Goal: Task Accomplishment & Management: Manage account settings

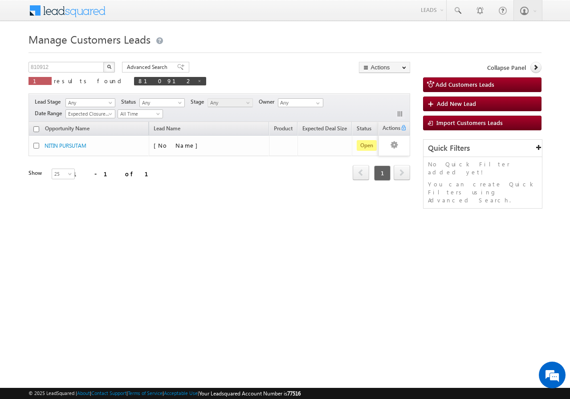
click at [197, 81] on span at bounding box center [199, 81] width 4 height 4
type input "Search Customers Leads"
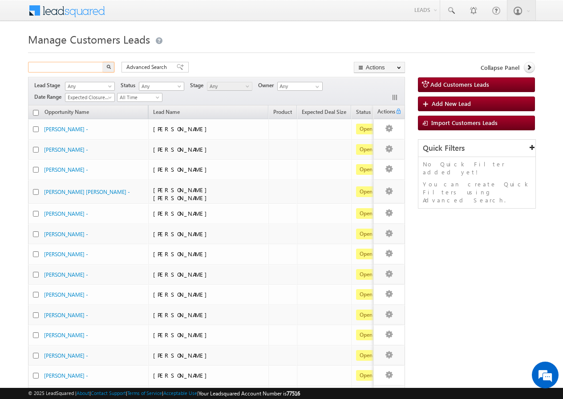
click at [77, 69] on input "text" at bounding box center [66, 67] width 76 height 11
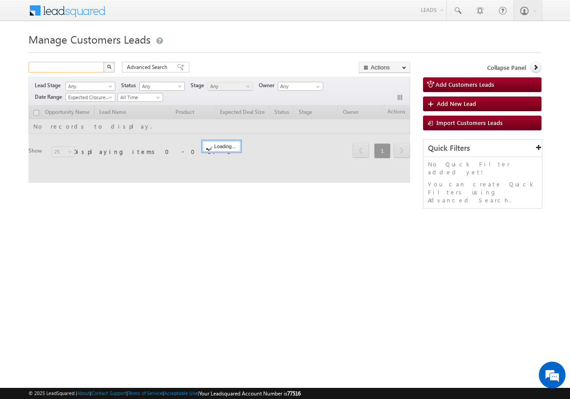
click at [72, 68] on input "text" at bounding box center [66, 67] width 76 height 11
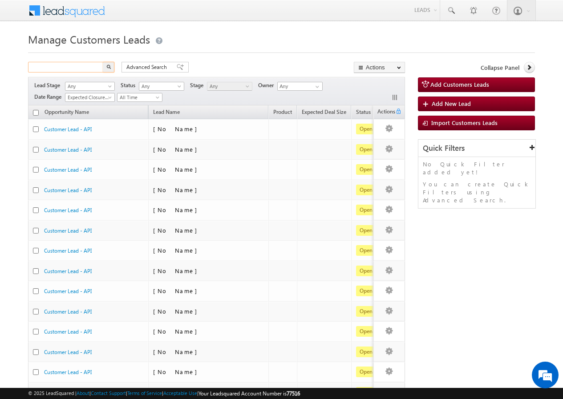
paste input "810806"
type input "810806"
click at [103, 62] on button "button" at bounding box center [109, 67] width 12 height 11
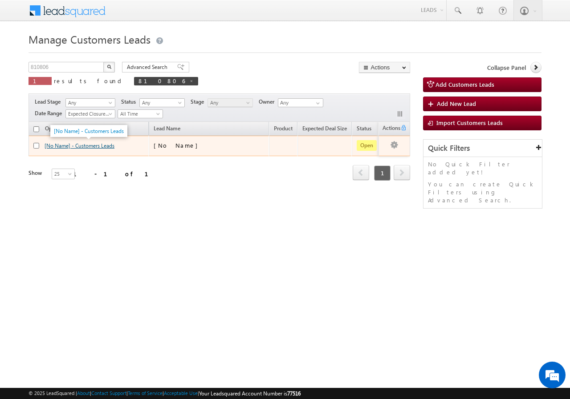
click at [64, 146] on link "[No Name] - Customers Leads" at bounding box center [80, 145] width 70 height 7
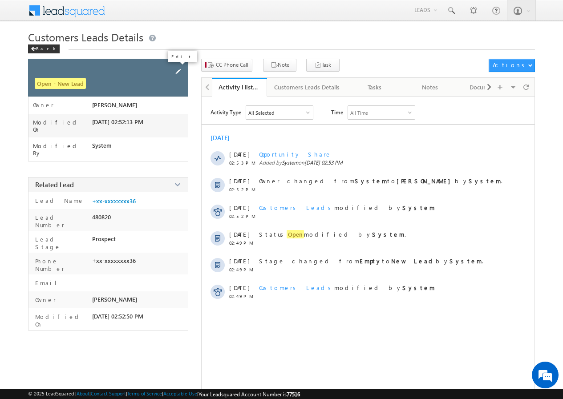
click at [178, 72] on span at bounding box center [178, 72] width 10 height 10
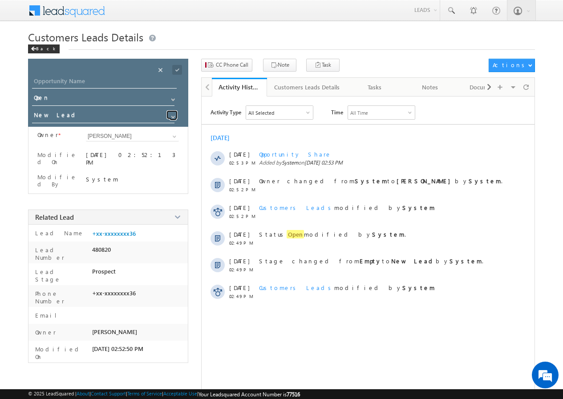
click at [172, 118] on span at bounding box center [173, 117] width 7 height 7
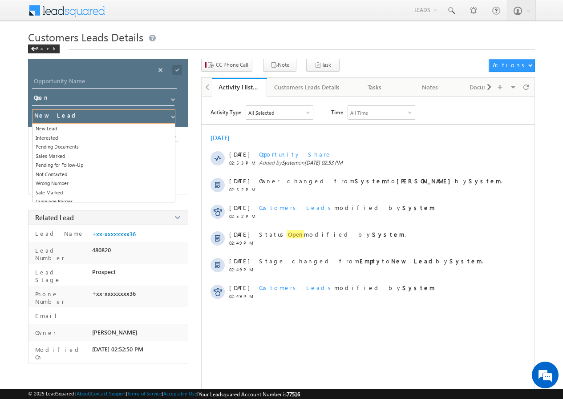
click at [64, 116] on input "New Lead" at bounding box center [103, 117] width 143 height 14
drag, startPoint x: 59, startPoint y: 130, endPoint x: 69, endPoint y: 125, distance: 11.5
click at [59, 130] on link "New Lead" at bounding box center [103, 129] width 143 height 10
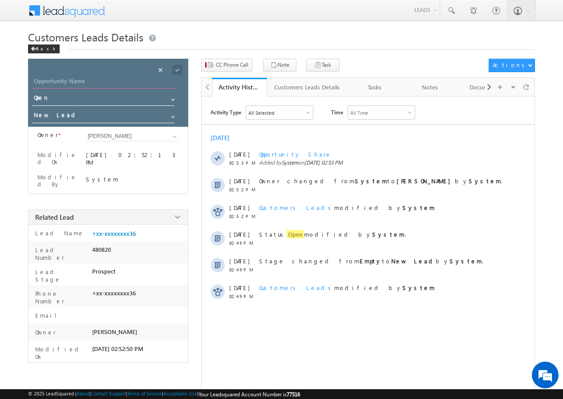
drag, startPoint x: 138, startPoint y: 80, endPoint x: 134, endPoint y: 106, distance: 27.0
click at [137, 80] on input "Opportunity Name" at bounding box center [104, 82] width 145 height 12
paste input "VED [PERSON_NAME]"
type input "VED [PERSON_NAME]"
click at [177, 68] on span at bounding box center [177, 70] width 10 height 10
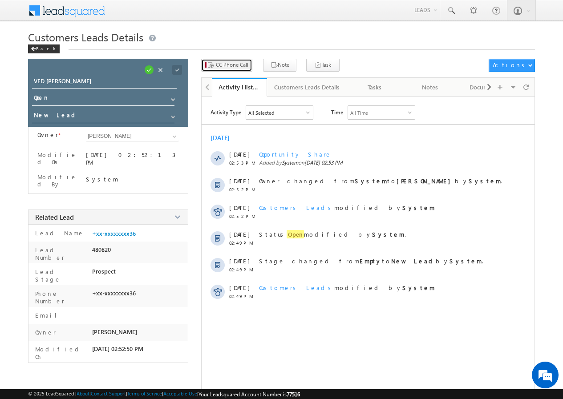
click at [229, 65] on span "CC Phone Call" at bounding box center [232, 65] width 32 height 8
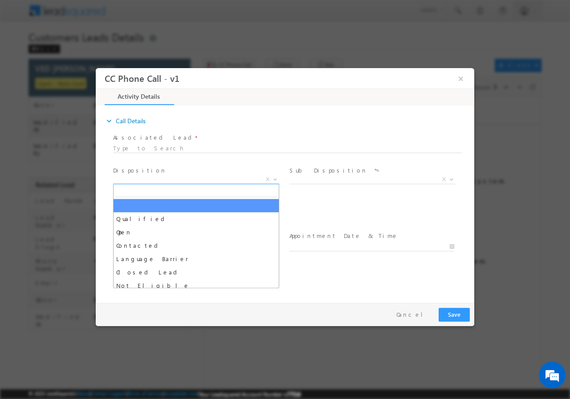
select select "amit.singh2@sgrlimited.in"
click at [276, 178] on b at bounding box center [274, 178] width 5 height 3
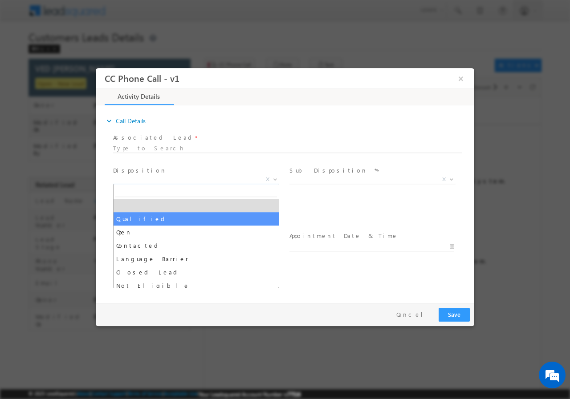
select select "Qualified"
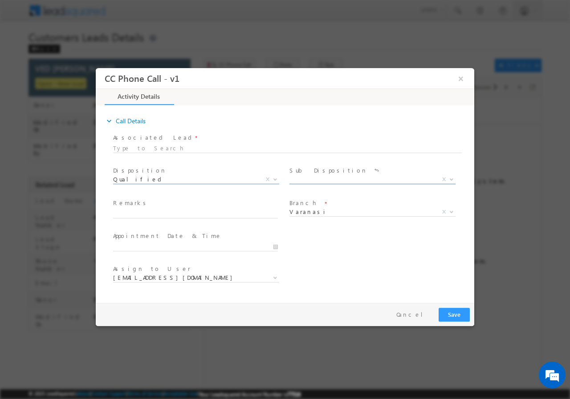
click at [450, 178] on b at bounding box center [451, 178] width 5 height 3
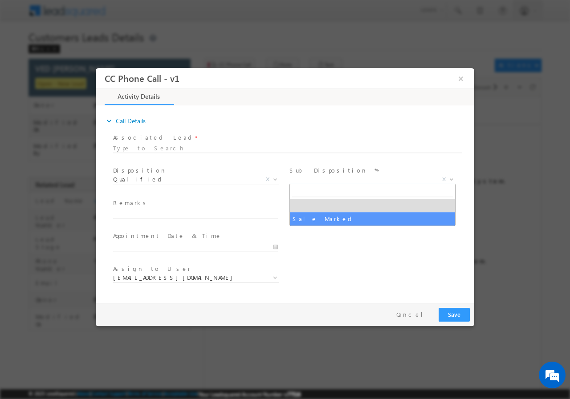
drag, startPoint x: 315, startPoint y: 218, endPoint x: 299, endPoint y: 218, distance: 16.0
select select "Sale Marked"
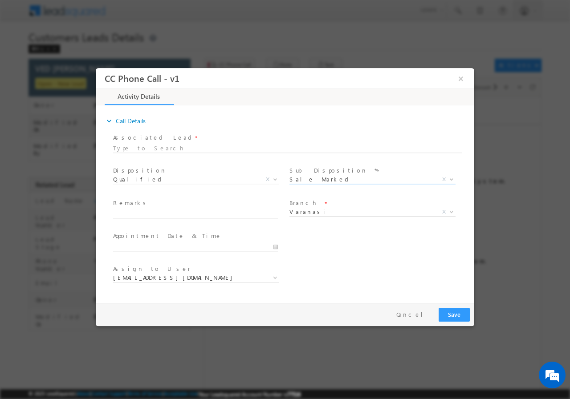
click at [276, 245] on input "text" at bounding box center [195, 246] width 165 height 9
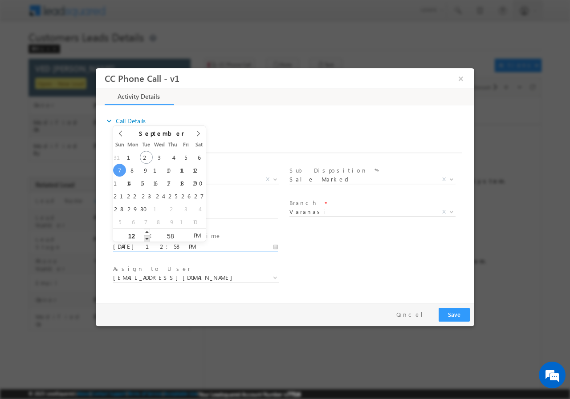
type input "09/07/2025 11:58 AM"
type input "11"
click at [146, 238] on span at bounding box center [147, 238] width 6 height 7
type input "09/07/2025 11:59 AM"
type input "59"
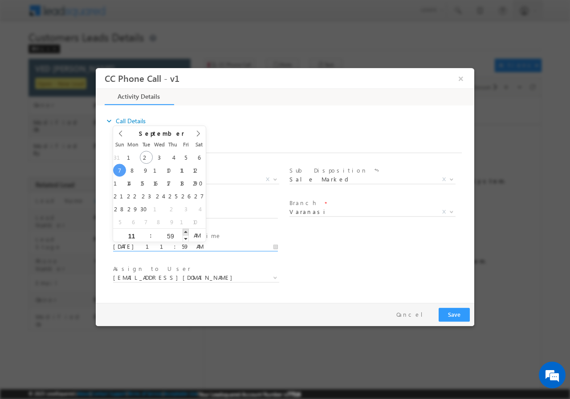
click at [184, 228] on span at bounding box center [186, 231] width 6 height 7
type input "09/07/2025 12:00 PM"
type input "12"
type input "00"
click at [184, 229] on span at bounding box center [186, 231] width 6 height 7
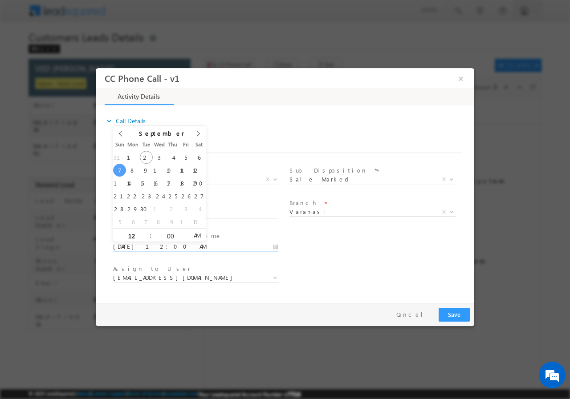
drag, startPoint x: 197, startPoint y: 235, endPoint x: 191, endPoint y: 237, distance: 6.1
click at [197, 235] on span "AM" at bounding box center [197, 234] width 16 height 13
type input "09/07/2025 11:00 PM"
type input "11"
click at [147, 238] on span at bounding box center [147, 238] width 6 height 7
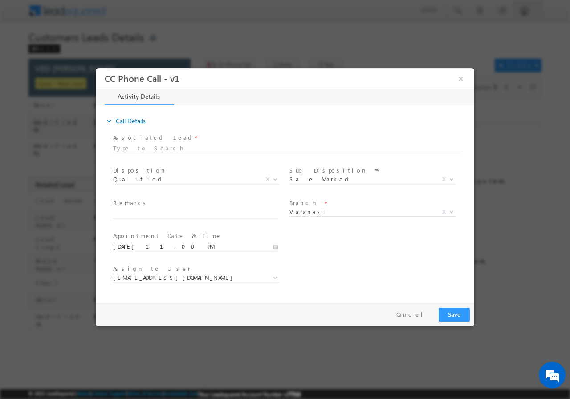
click at [327, 242] on div "User Branch * Appointment Date & Time * 09/07/2025 11:00 PM" at bounding box center [292, 245] width 363 height 33
click at [197, 275] on span "amit.singh2@sgrlimited.in" at bounding box center [185, 277] width 145 height 8
type input "amit.jaiswal1@sgrlimited.in"
click at [324, 275] on div "Assign to User * amit.singh2@sgrlimited.in arif.k@sgrlimited.in ravi.singh1@sgr…" at bounding box center [292, 278] width 363 height 33
click at [173, 209] on input "text" at bounding box center [195, 213] width 165 height 9
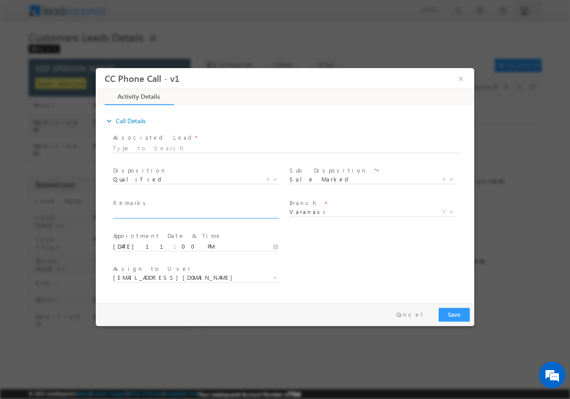
paste input "VED PRAKSAH SINGH//810806//VB_Interested//7499368836//Varanasi-221001//LOAN REQ…"
type input "VED PRAKSAH SINGH//810806//VB_Interested//7499368836//Varanasi-221001//LOAN REQ…"
click at [455, 316] on button "Save" at bounding box center [453, 315] width 31 height 14
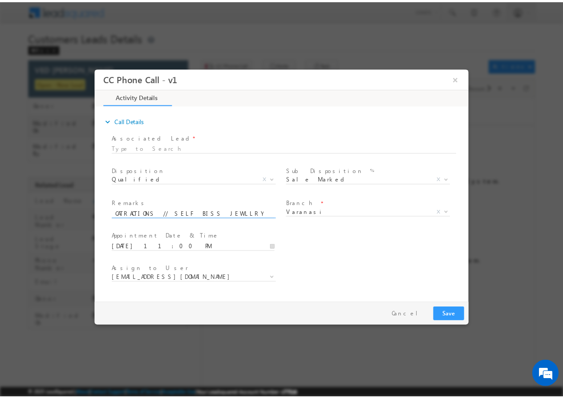
scroll to position [0, 0]
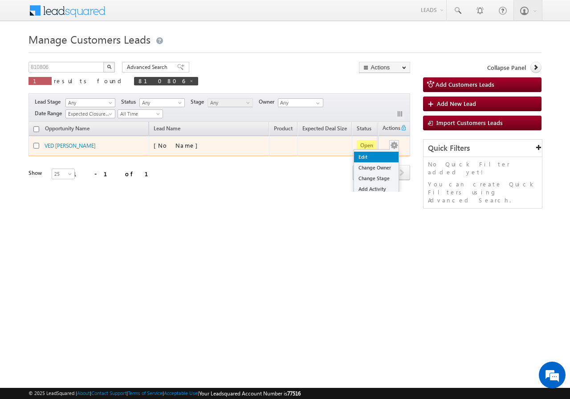
click at [374, 156] on link "Edit" at bounding box center [376, 157] width 45 height 11
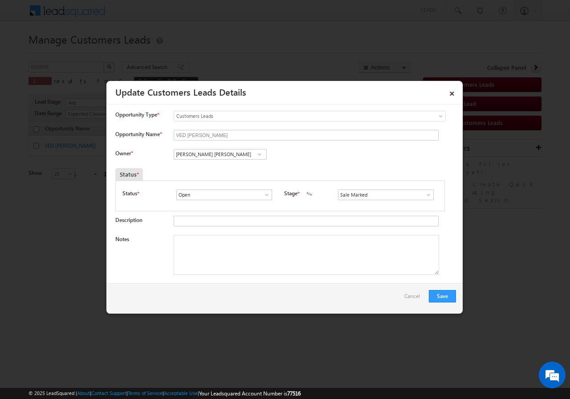
click at [259, 152] on span at bounding box center [259, 154] width 9 height 7
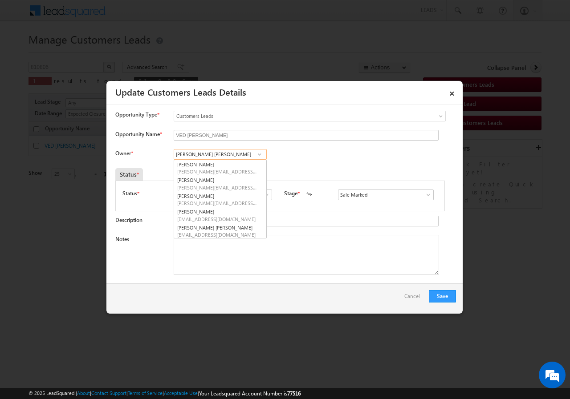
click at [234, 154] on input "Amit kumar Singh" at bounding box center [220, 154] width 93 height 11
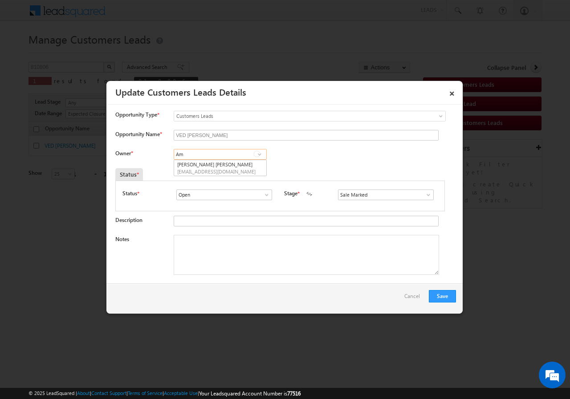
type input "A"
paste input "amit.jaiswal1@sgrlimited.in"
type input "amit.jaiswal1@sgrlimited.in"
click at [236, 154] on input "amit.jaiswal1@sgrlimited.in" at bounding box center [220, 154] width 93 height 11
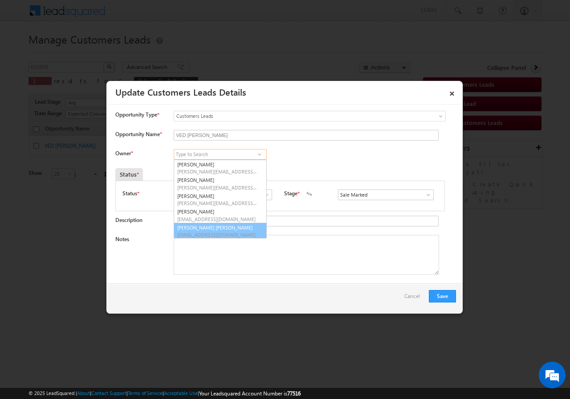
scroll to position [2, 0]
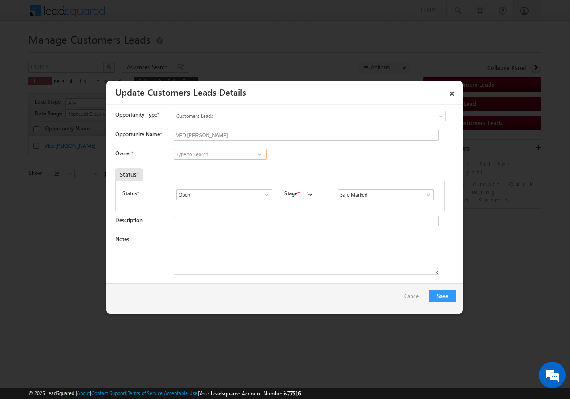
paste input "Amit Kumar Jaiswal"
click at [228, 155] on input "Amit Kumar Jaiswal" at bounding box center [220, 154] width 93 height 11
click at [226, 154] on input "Amit Kumar Jaiswal" at bounding box center [220, 154] width 93 height 11
type input "Amit Kumar Jaiswal"
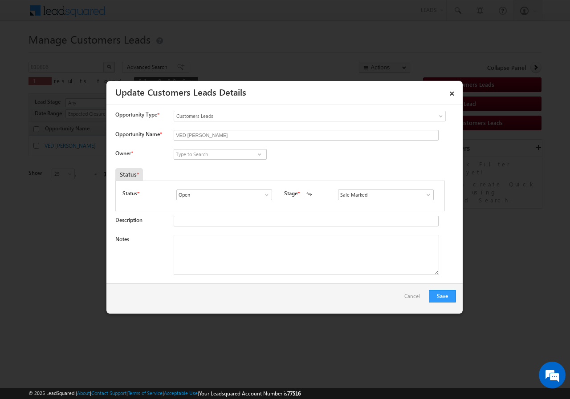
click at [258, 154] on span at bounding box center [259, 154] width 9 height 7
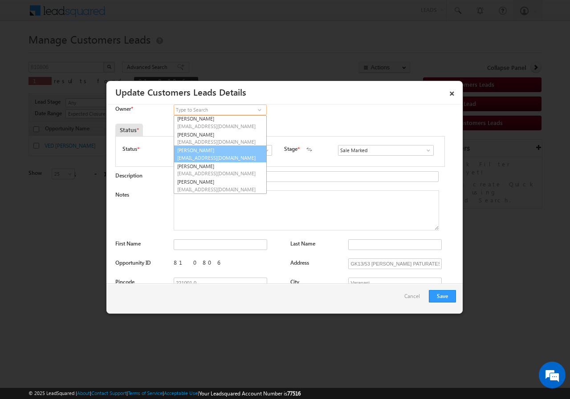
scroll to position [668, 0]
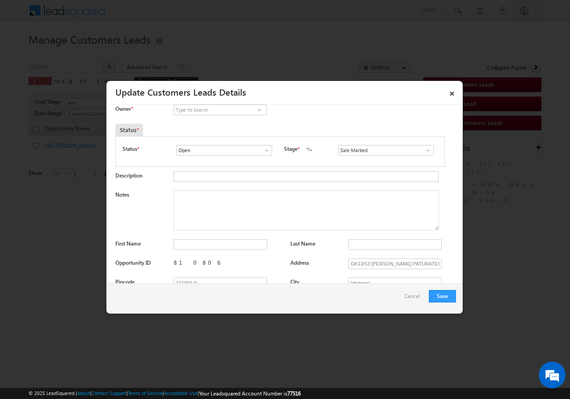
click at [294, 96] on h3 "Update Customers Leads Details" at bounding box center [279, 92] width 329 height 16
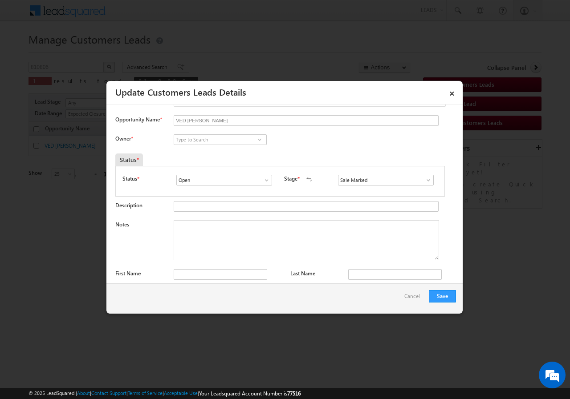
scroll to position [0, 0]
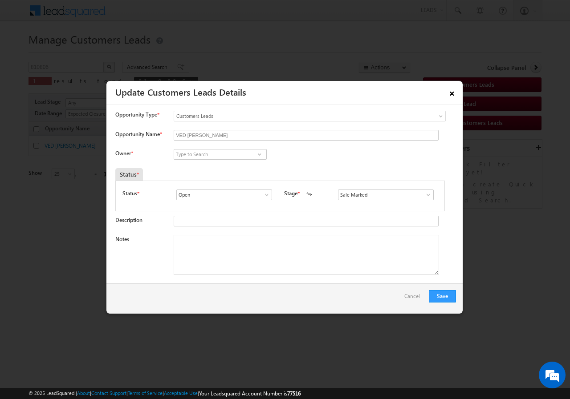
click at [453, 93] on link "×" at bounding box center [451, 92] width 15 height 16
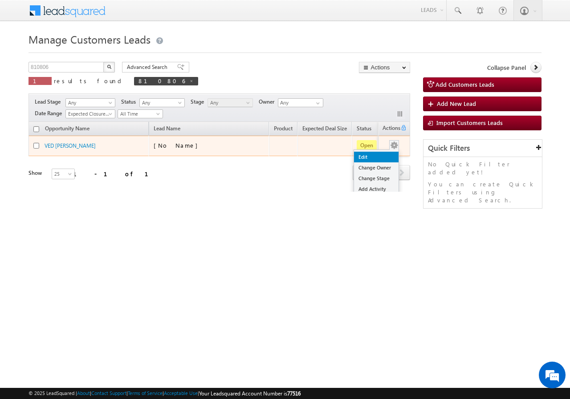
click at [368, 156] on link "Edit" at bounding box center [376, 157] width 45 height 11
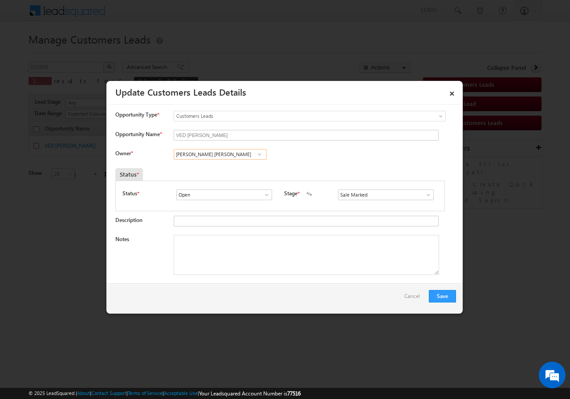
click at [235, 156] on input "Amit kumar Singh" at bounding box center [220, 154] width 93 height 11
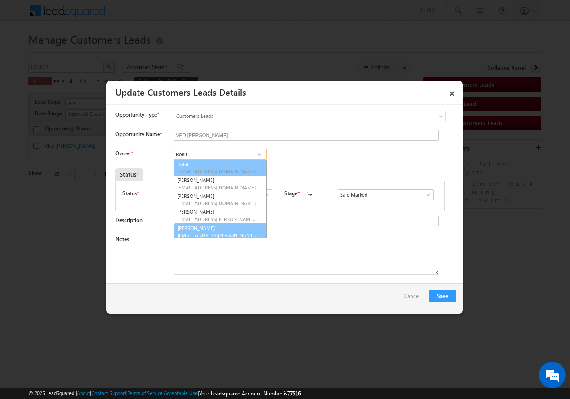
scroll to position [2, 0]
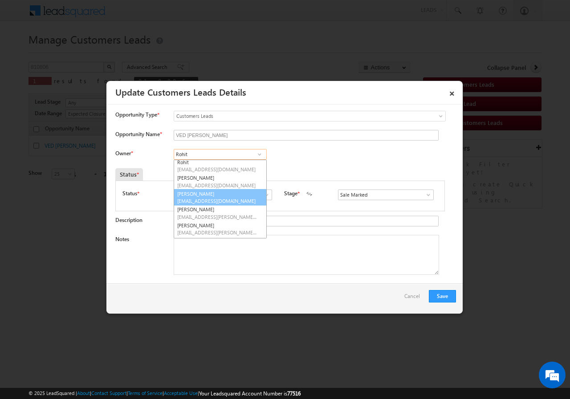
click at [207, 200] on span "rohit.singh3@sgrlimited.in" at bounding box center [217, 201] width 80 height 7
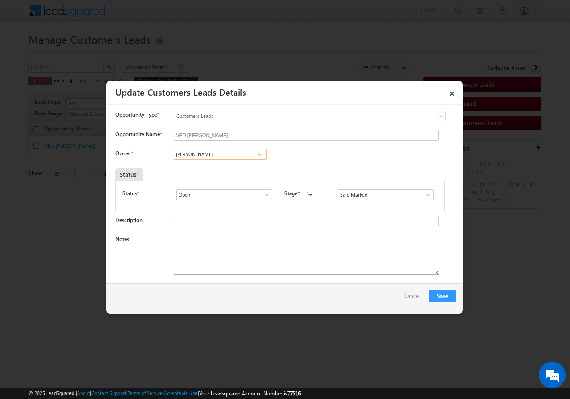
type input "[PERSON_NAME]"
click at [205, 251] on textarea "Notes" at bounding box center [306, 255] width 265 height 40
paste textarea "VED PRAKSAH SINGH//810806//VB_Interested//7499368836//Varanasi-221001//LOAN REQ…"
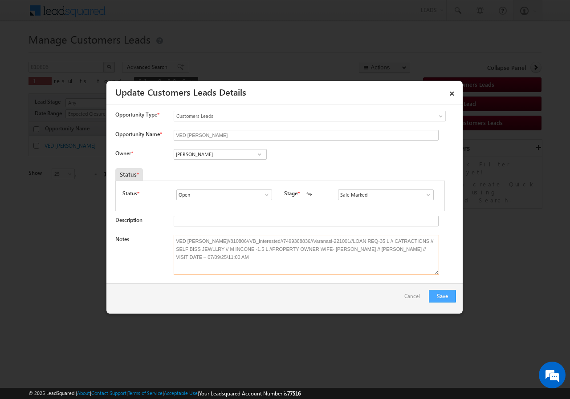
type textarea "VED PRAKSAH SINGH//810806//VB_Interested//7499368836//Varanasi-221001//LOAN REQ…"
click at [446, 292] on button "Save" at bounding box center [442, 296] width 27 height 12
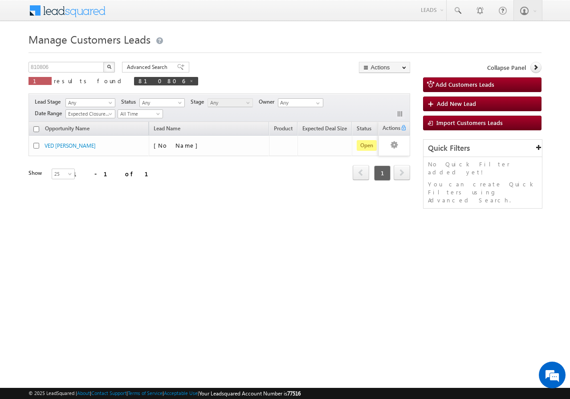
drag, startPoint x: 404, startPoint y: 219, endPoint x: 402, endPoint y: 210, distance: 9.4
click at [404, 218] on div "Manage Customers Leads Customers Leads updated successfully. 810806 X 1 results…" at bounding box center [284, 141] width 513 height 223
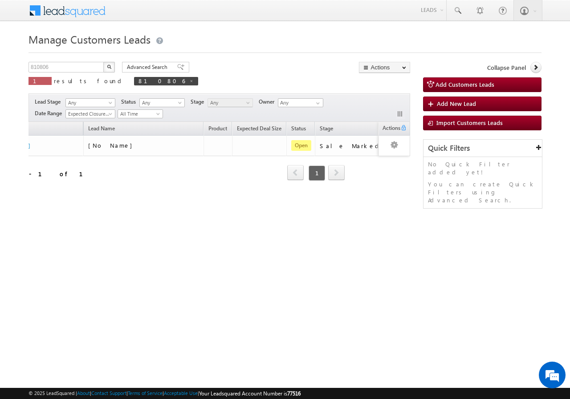
scroll to position [0, 99]
